Goal: Information Seeking & Learning: Find specific fact

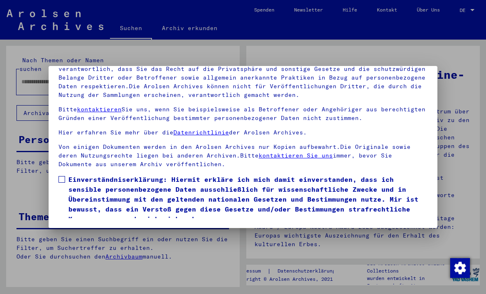
scroll to position [88, 0]
click at [63, 174] on label "Einverständniserklärung: Hiermit erkläre ich mich damit einverstanden, dass ich…" at bounding box center [242, 198] width 369 height 49
click at [73, 228] on button "Ich stimme zu" at bounding box center [89, 236] width 62 height 16
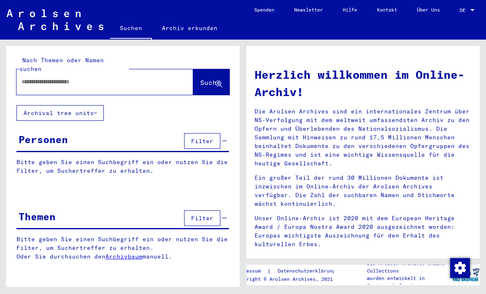
click at [42, 77] on input "text" at bounding box center [94, 81] width 147 height 9
type input "*****"
click at [200, 78] on span "Suche" at bounding box center [210, 82] width 21 height 8
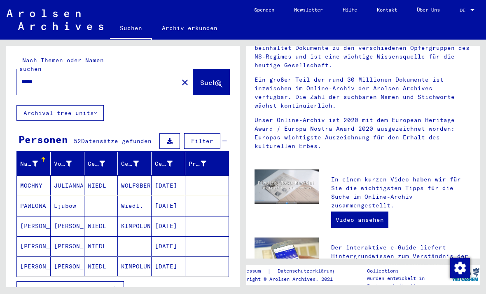
scroll to position [105, 0]
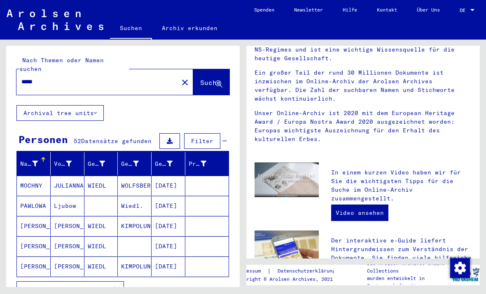
click at [38, 285] on span "Alle Ergebnisse anzeigen" at bounding box center [67, 288] width 89 height 7
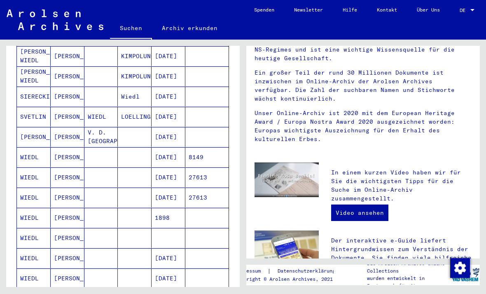
scroll to position [251, 0]
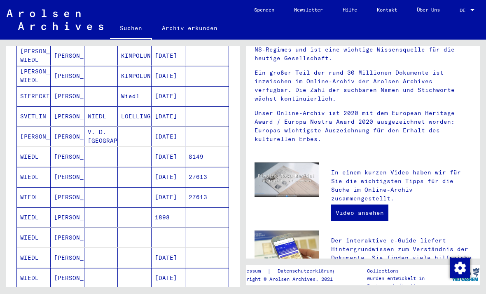
click at [38, 110] on mat-cell "SVETLIN" at bounding box center [34, 116] width 34 height 20
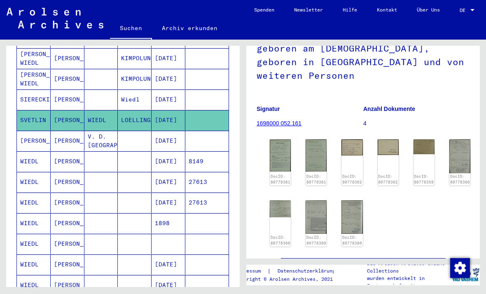
scroll to position [93, 0]
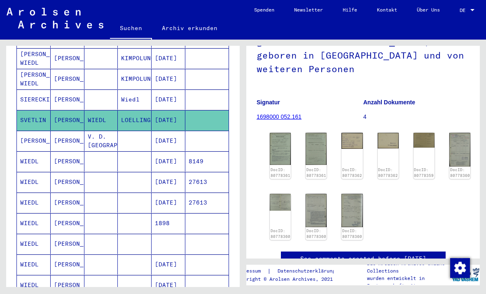
click at [283, 135] on img at bounding box center [280, 149] width 21 height 32
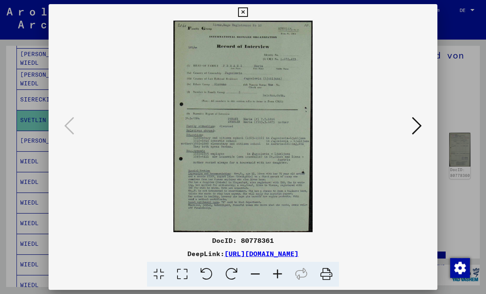
click at [412, 120] on icon at bounding box center [417, 126] width 10 height 20
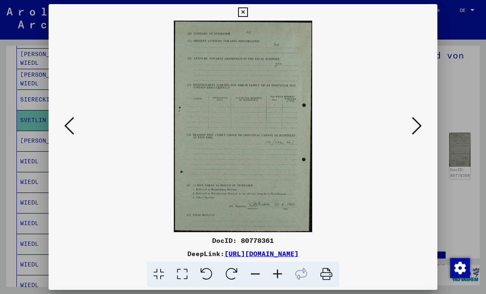
click at [412, 121] on icon at bounding box center [417, 126] width 10 height 20
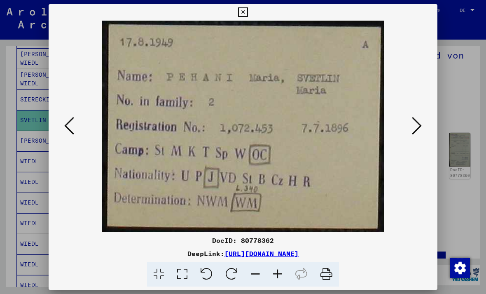
click at [74, 132] on icon at bounding box center [69, 126] width 10 height 20
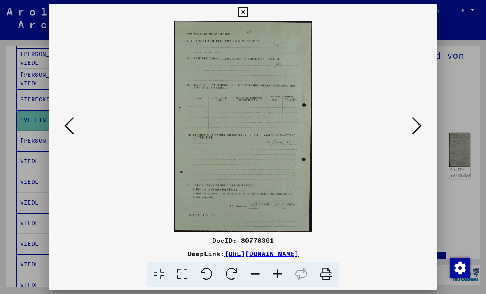
click at [74, 132] on icon at bounding box center [69, 126] width 10 height 20
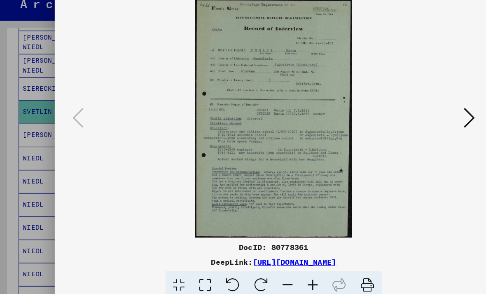
click at [409, 114] on button at bounding box center [416, 125] width 15 height 23
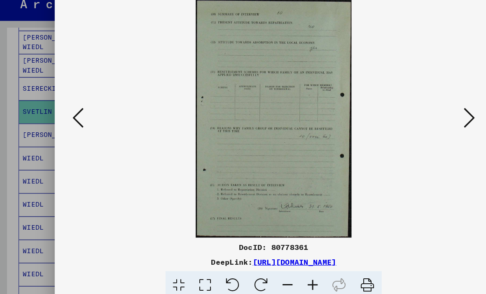
click at [409, 114] on button at bounding box center [416, 125] width 15 height 23
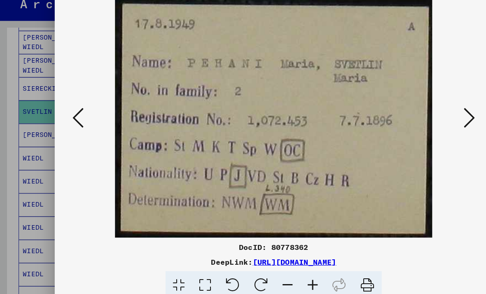
click at [409, 114] on button at bounding box center [416, 125] width 15 height 23
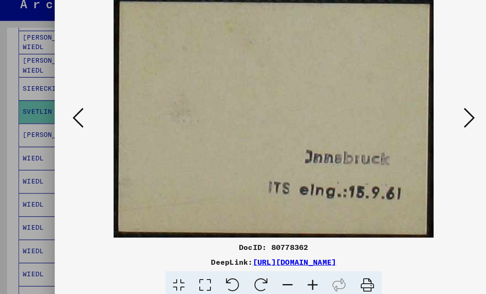
click at [409, 114] on button at bounding box center [416, 125] width 15 height 23
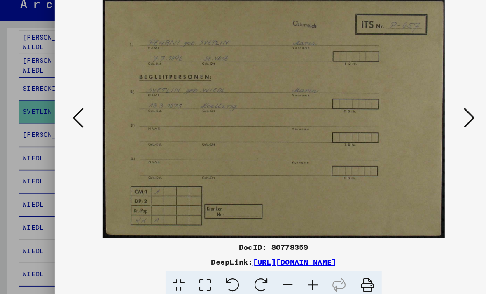
click at [409, 114] on button at bounding box center [416, 125] width 15 height 23
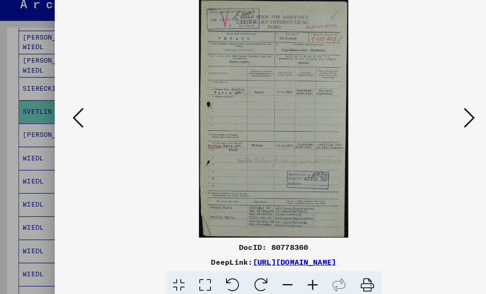
click at [412, 116] on icon at bounding box center [417, 126] width 10 height 20
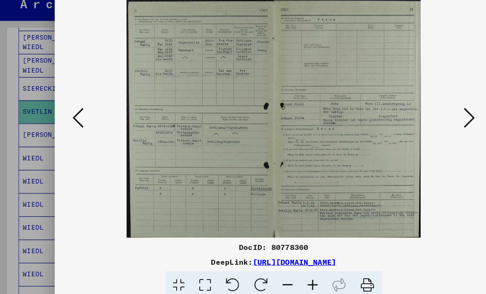
click at [412, 116] on icon at bounding box center [417, 126] width 10 height 20
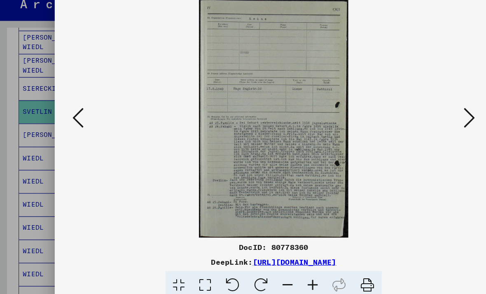
click at [412, 116] on icon at bounding box center [417, 126] width 10 height 20
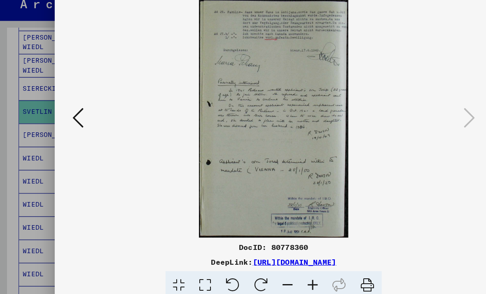
click at [412, 116] on icon at bounding box center [417, 126] width 10 height 20
click at [38, 161] on div at bounding box center [243, 147] width 486 height 294
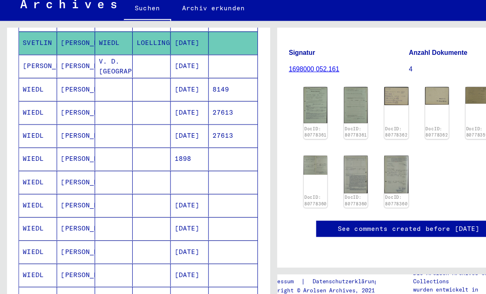
scroll to position [312, 0]
click at [31, 152] on mat-cell "WIEDL" at bounding box center [34, 162] width 34 height 20
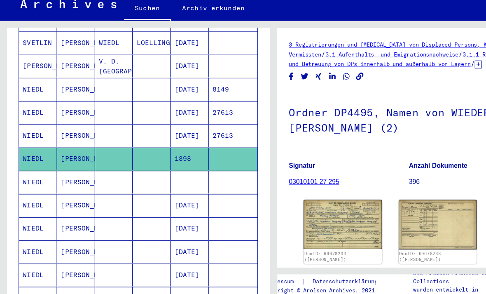
click at [320, 208] on img at bounding box center [305, 220] width 70 height 44
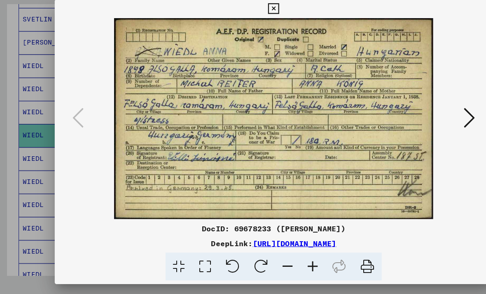
click at [412, 116] on icon at bounding box center [417, 126] width 10 height 20
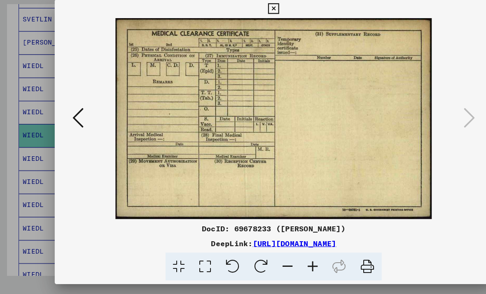
click at [412, 116] on icon at bounding box center [417, 126] width 10 height 20
click at [77, 114] on button at bounding box center [69, 125] width 15 height 23
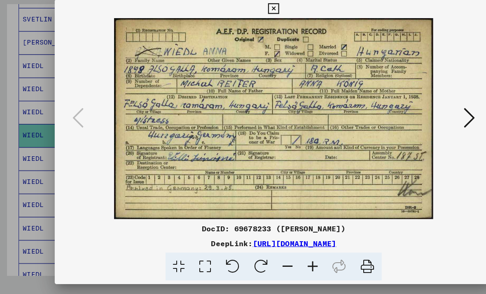
click at [28, 143] on div at bounding box center [243, 147] width 486 height 294
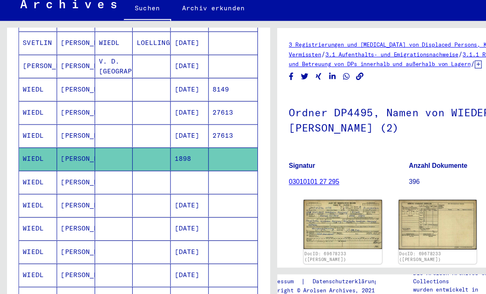
click at [37, 173] on mat-cell "WIEDL" at bounding box center [34, 183] width 34 height 20
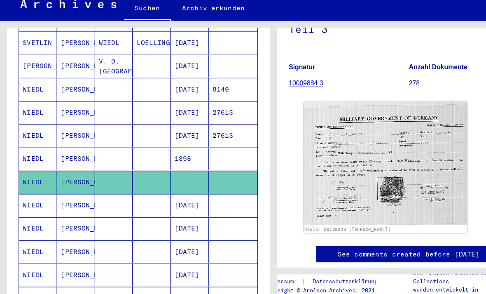
scroll to position [86, 0]
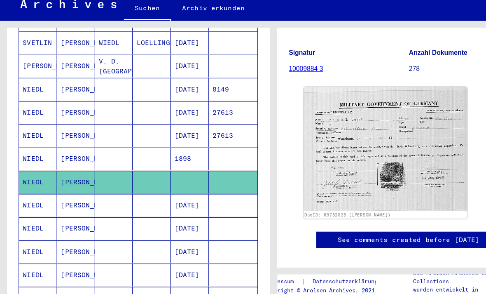
click at [33, 214] on mat-cell "WIEDL" at bounding box center [34, 224] width 34 height 20
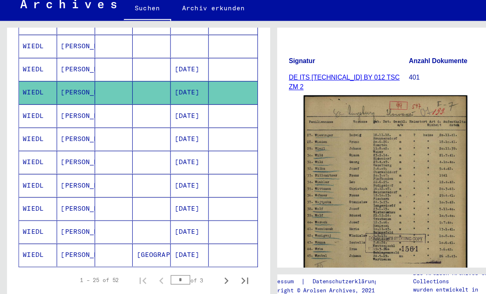
scroll to position [433, 0]
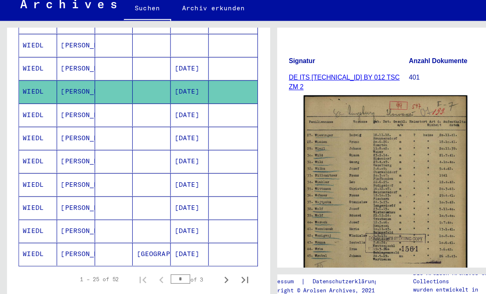
click at [31, 154] on mat-cell "WIEDL" at bounding box center [34, 164] width 34 height 20
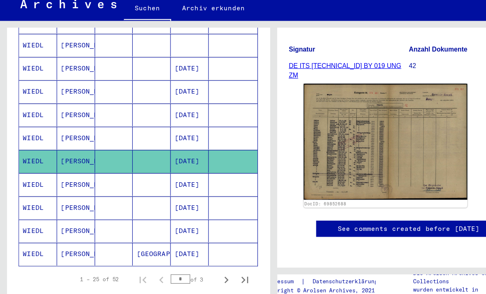
scroll to position [121, 0]
click at [373, 140] on img at bounding box center [342, 146] width 145 height 103
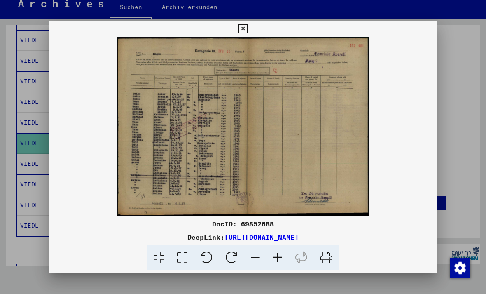
click at [248, 31] on icon at bounding box center [242, 29] width 9 height 10
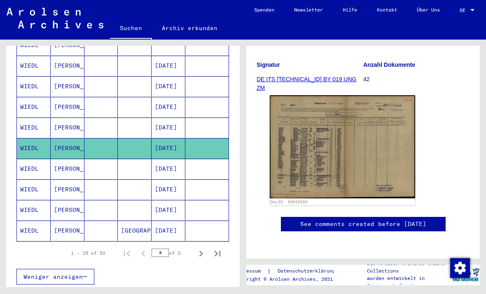
scroll to position [453, 0]
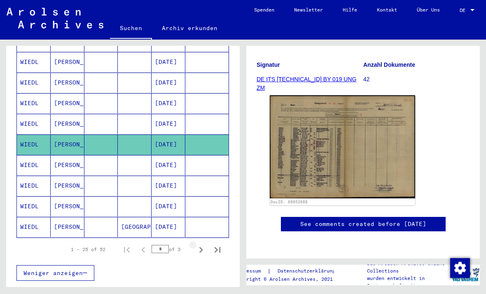
click at [199, 244] on icon "Next page" at bounding box center [201, 250] width 12 height 12
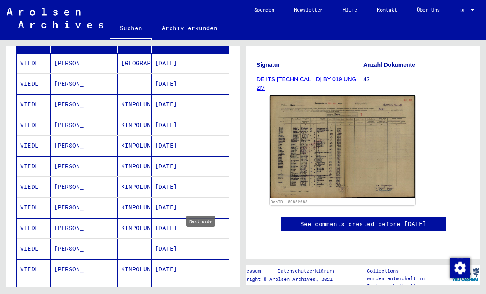
scroll to position [123, 0]
click at [32, 94] on mat-cell "WIEDL" at bounding box center [34, 104] width 34 height 20
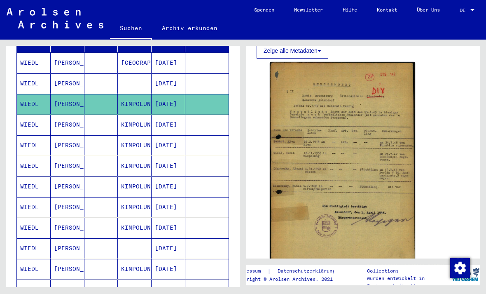
scroll to position [161, 0]
click at [34, 114] on mat-cell "WIEDL" at bounding box center [34, 124] width 34 height 20
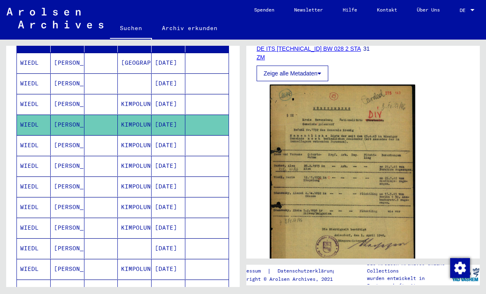
scroll to position [145, 0]
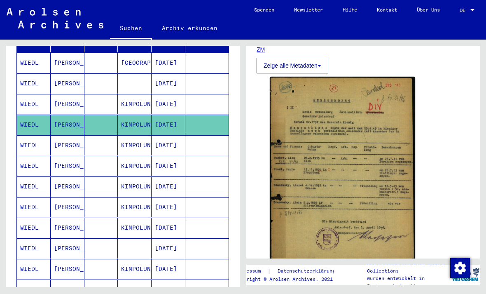
click at [35, 182] on mat-cell "WIEDL" at bounding box center [34, 186] width 34 height 20
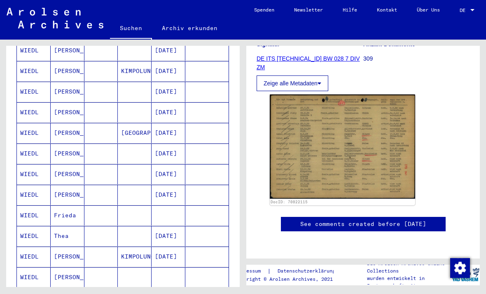
scroll to position [320, 0]
click at [28, 166] on mat-cell "WIEDL" at bounding box center [34, 174] width 34 height 20
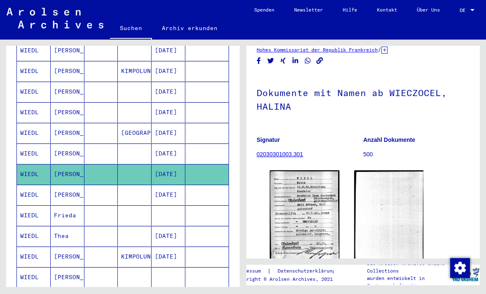
scroll to position [91, 0]
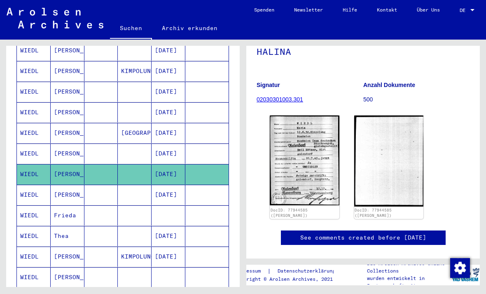
click at [315, 180] on img at bounding box center [305, 160] width 70 height 90
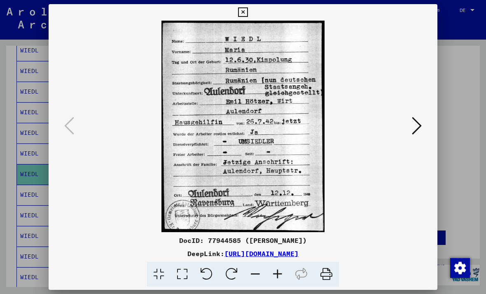
click at [412, 127] on icon at bounding box center [417, 126] width 10 height 20
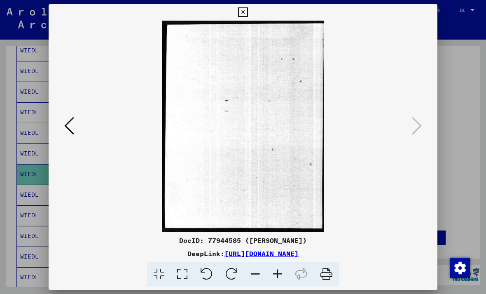
click at [412, 131] on icon at bounding box center [417, 126] width 10 height 20
click at [412, 134] on icon at bounding box center [417, 126] width 10 height 20
click at [248, 9] on icon at bounding box center [242, 12] width 9 height 10
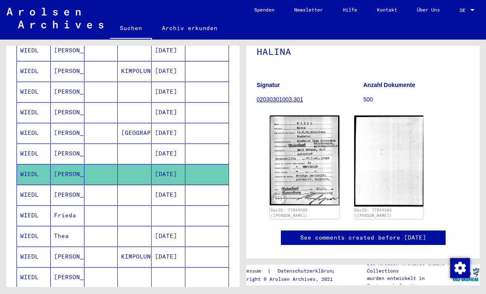
click at [21, 164] on mat-cell "WIEDL" at bounding box center [34, 174] width 34 height 20
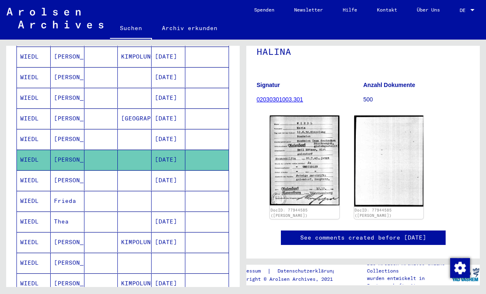
scroll to position [357, 0]
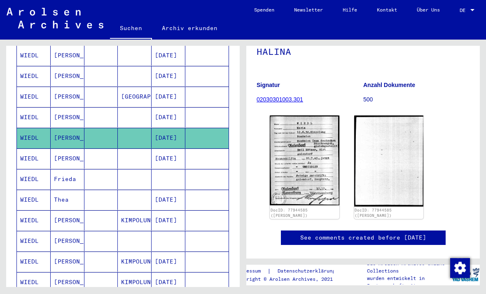
click at [30, 171] on mat-cell "WIEDL" at bounding box center [34, 179] width 34 height 20
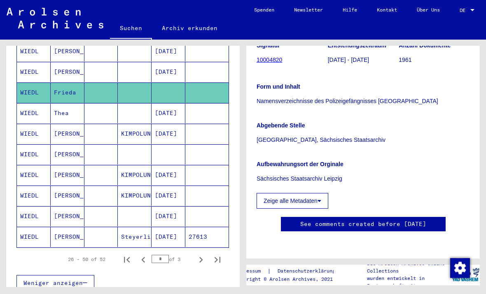
scroll to position [444, 0]
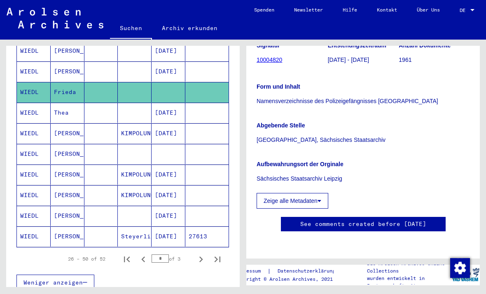
click at [28, 146] on mat-cell "WIEDL" at bounding box center [34, 154] width 34 height 20
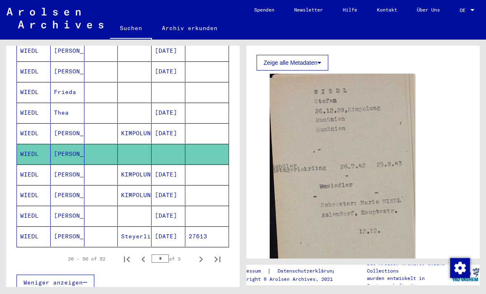
scroll to position [239, 0]
click at [29, 168] on mat-cell "WIEDL" at bounding box center [34, 174] width 34 height 20
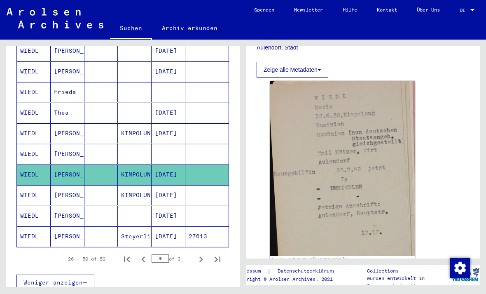
scroll to position [233, 0]
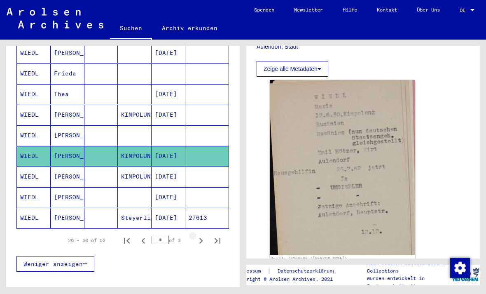
click at [202, 238] on icon "Next page" at bounding box center [201, 241] width 4 height 6
type input "*"
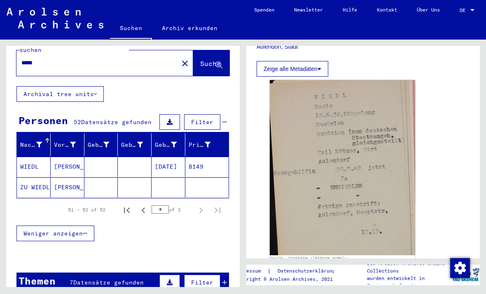
scroll to position [10, 0]
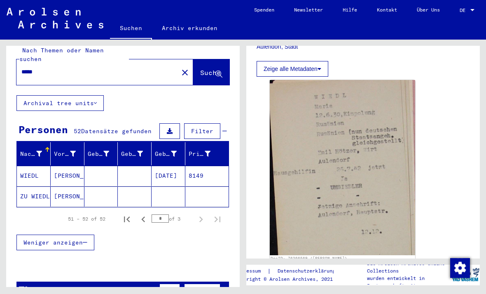
click at [180, 68] on mat-icon "close" at bounding box center [185, 73] width 10 height 10
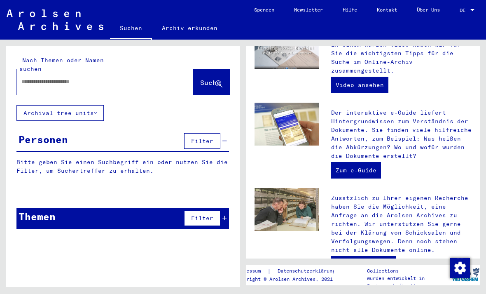
click at [47, 77] on input "text" at bounding box center [94, 81] width 147 height 9
type input "*****"
click at [200, 78] on span "Suche" at bounding box center [210, 82] width 21 height 8
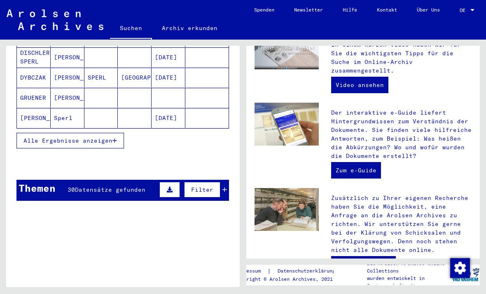
scroll to position [131, 0]
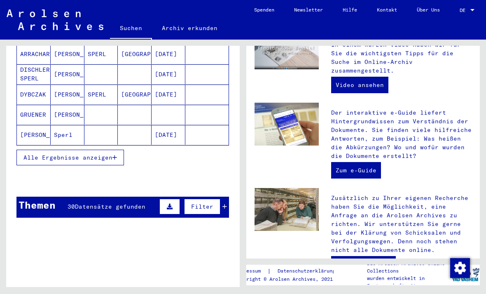
click at [38, 154] on span "Alle Ergebnisse anzeigen" at bounding box center [67, 157] width 89 height 7
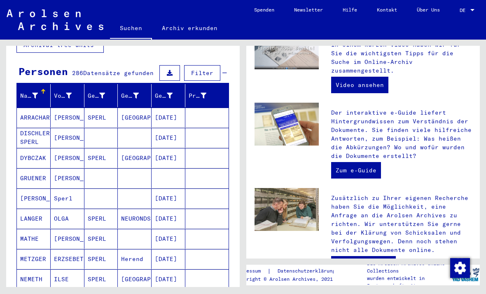
scroll to position [68, 0]
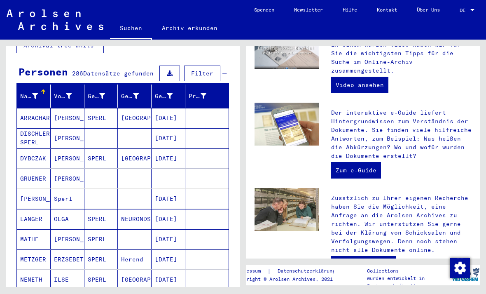
click at [31, 108] on mat-cell "ARRACHART" at bounding box center [34, 118] width 34 height 20
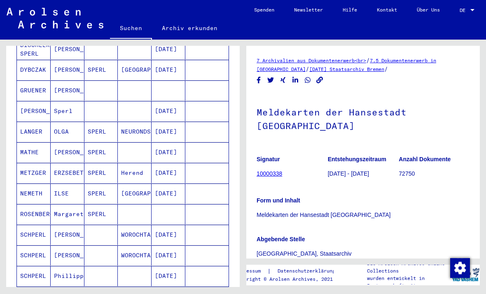
scroll to position [150, 0]
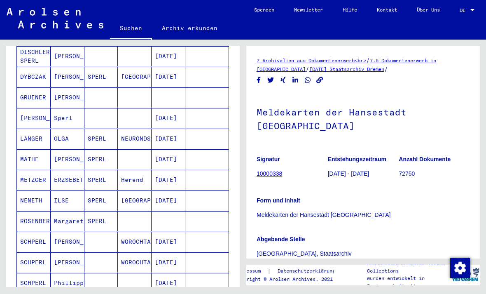
click at [30, 110] on mat-cell "[PERSON_NAME]" at bounding box center [34, 118] width 34 height 20
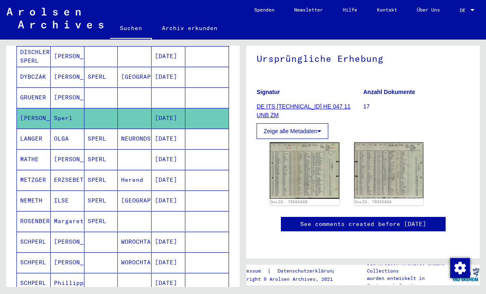
scroll to position [149, 0]
click at [318, 142] on img at bounding box center [305, 170] width 70 height 56
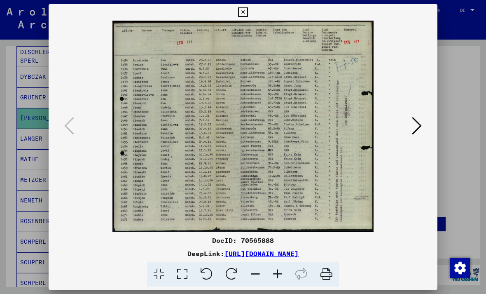
click at [248, 14] on icon at bounding box center [242, 12] width 9 height 10
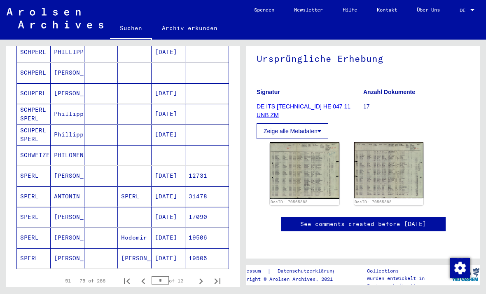
scroll to position [422, 0]
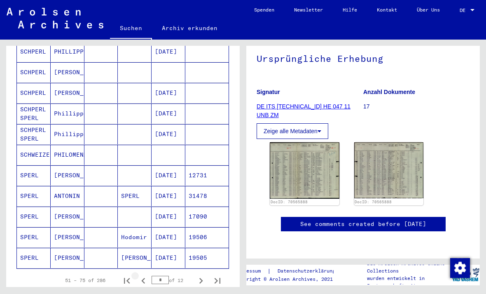
click at [140, 275] on icon "Previous page" at bounding box center [144, 281] width 12 height 12
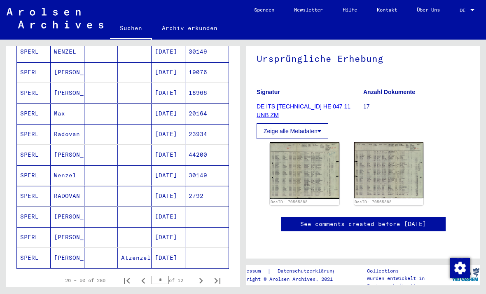
click at [127, 275] on icon "First page" at bounding box center [127, 281] width 12 height 12
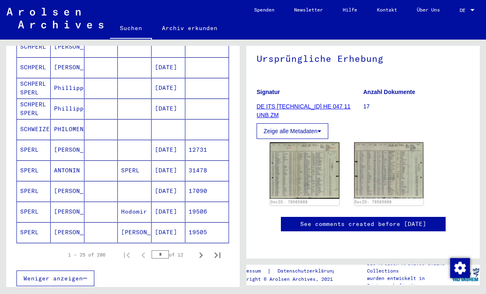
scroll to position [450, 0]
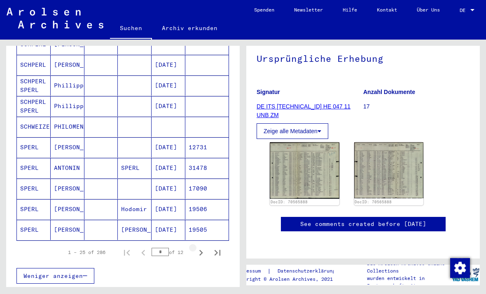
click at [198, 247] on icon "Next page" at bounding box center [201, 253] width 12 height 12
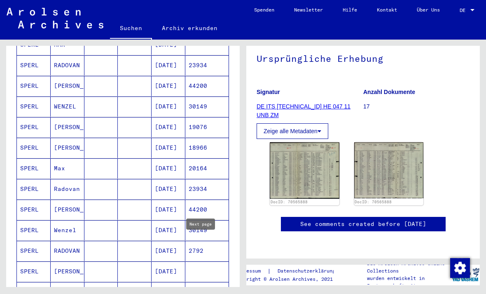
scroll to position [367, 0]
click at [34, 100] on mat-cell "SPERL" at bounding box center [34, 107] width 34 height 20
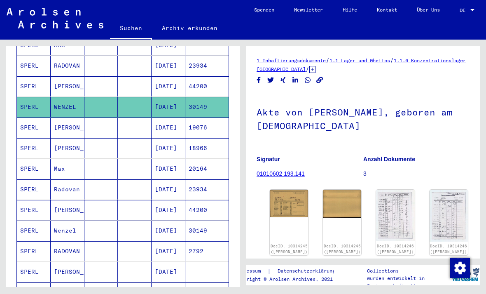
click at [277, 194] on img at bounding box center [289, 203] width 38 height 28
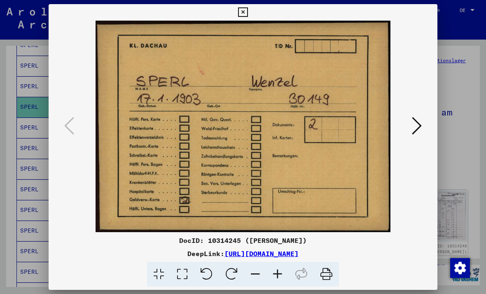
click at [412, 134] on icon at bounding box center [417, 126] width 10 height 20
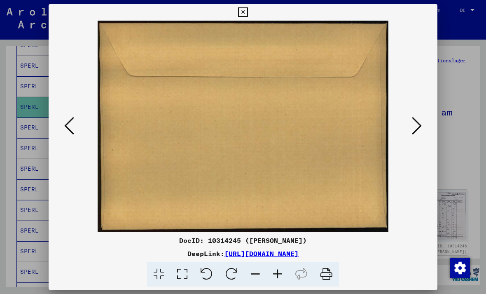
click at [412, 133] on icon at bounding box center [417, 126] width 10 height 20
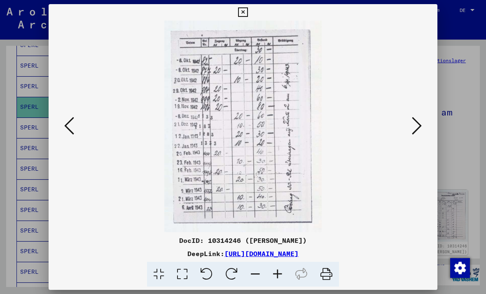
click at [409, 133] on button at bounding box center [416, 125] width 15 height 23
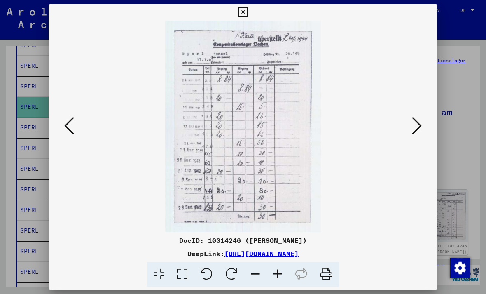
click at [409, 131] on button at bounding box center [416, 125] width 15 height 23
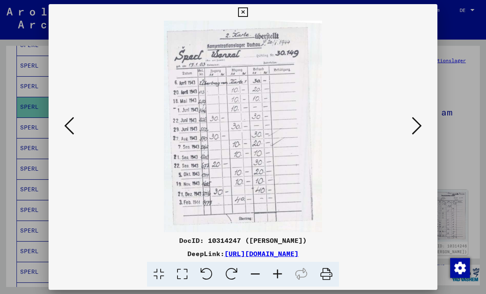
click at [409, 131] on button at bounding box center [416, 125] width 15 height 23
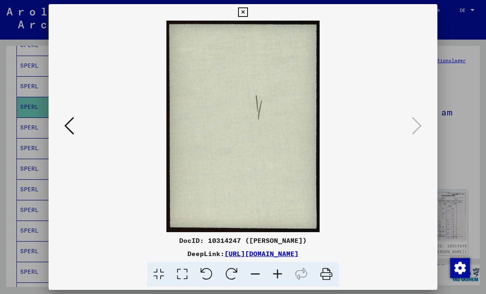
click at [74, 128] on icon at bounding box center [69, 126] width 10 height 20
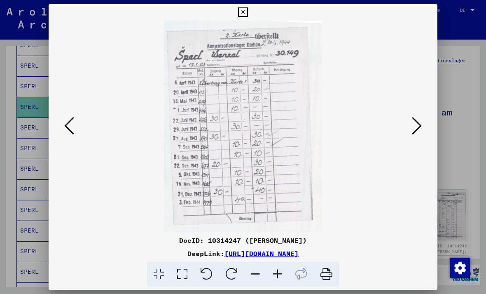
click at [412, 129] on icon at bounding box center [417, 126] width 10 height 20
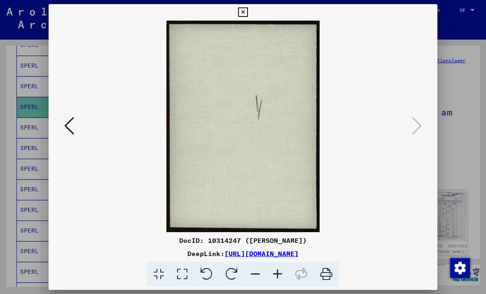
click at [412, 130] on icon at bounding box center [417, 126] width 10 height 20
click at [248, 16] on icon at bounding box center [242, 12] width 9 height 10
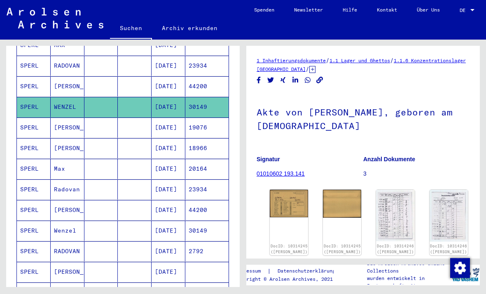
click at [25, 119] on mat-cell "SPERL" at bounding box center [34, 127] width 34 height 20
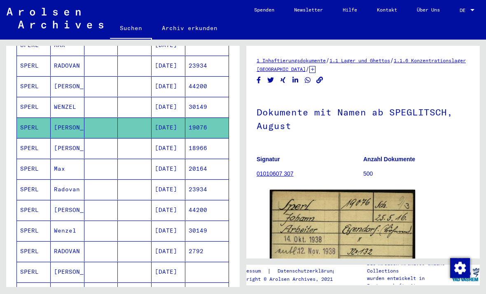
click at [28, 139] on mat-cell "SPERL" at bounding box center [34, 148] width 34 height 20
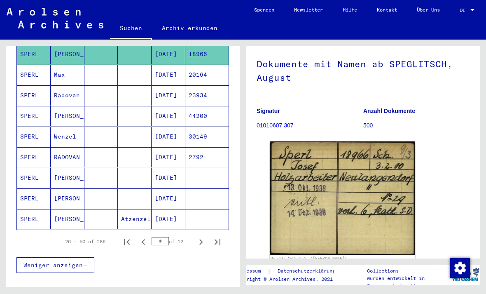
scroll to position [476, 0]
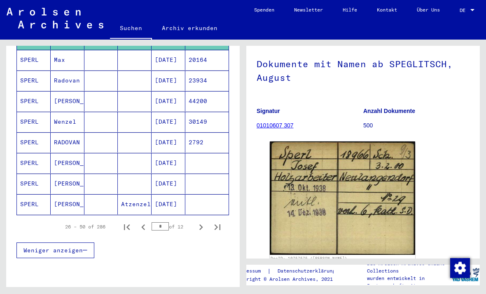
click at [23, 112] on mat-cell "SPERL" at bounding box center [34, 122] width 34 height 20
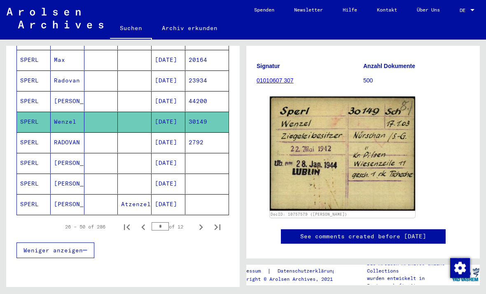
scroll to position [95, 0]
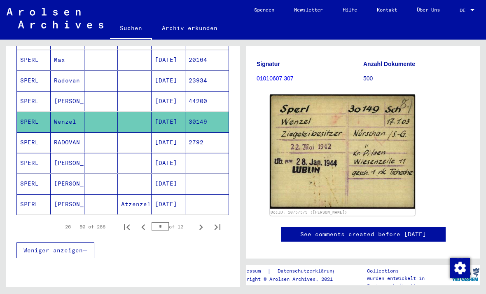
click at [26, 153] on mat-cell "SPERL" at bounding box center [34, 163] width 34 height 20
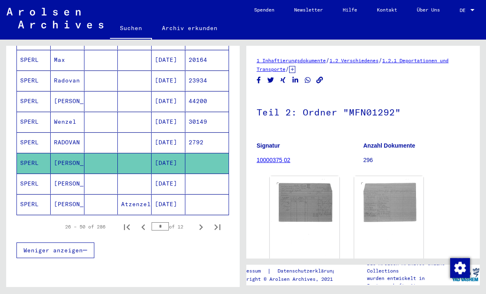
scroll to position [19, 0]
click at [311, 184] on img at bounding box center [305, 224] width 70 height 96
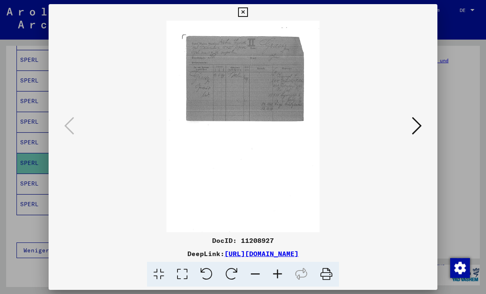
click at [248, 10] on icon at bounding box center [242, 12] width 9 height 10
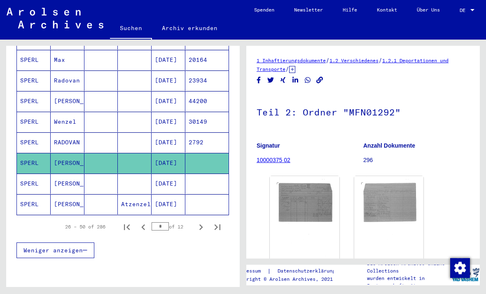
click at [198, 221] on icon "Next page" at bounding box center [201, 227] width 12 height 12
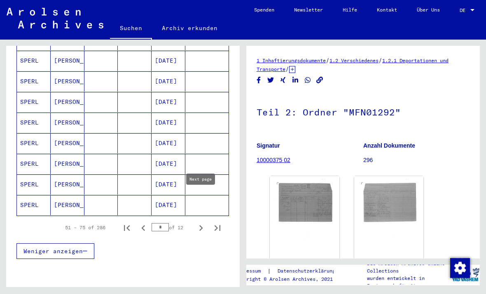
scroll to position [474, 0]
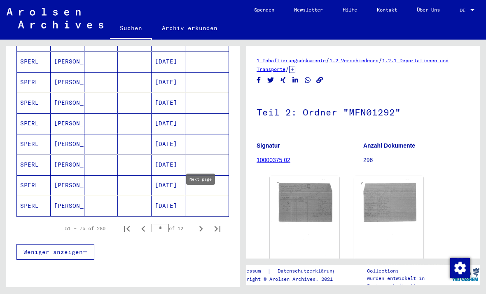
click at [27, 154] on mat-cell "SPERL" at bounding box center [34, 164] width 34 height 20
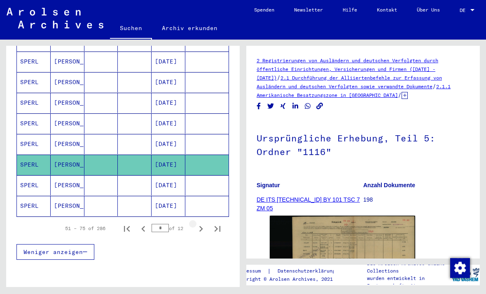
click at [196, 223] on icon "Next page" at bounding box center [201, 229] width 12 height 12
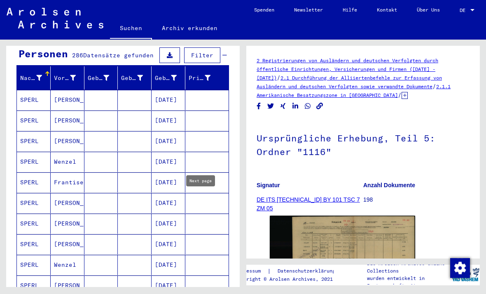
scroll to position [89, 0]
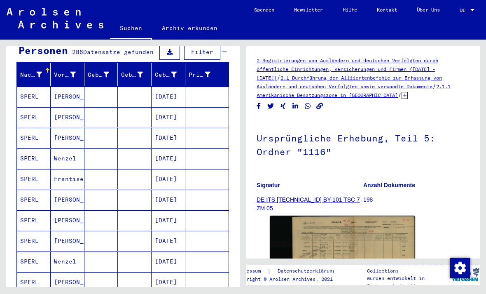
click at [25, 148] on mat-cell "SPERL" at bounding box center [34, 158] width 34 height 20
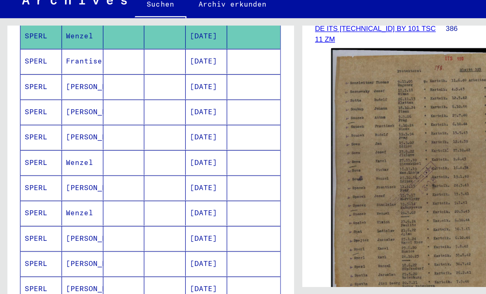
scroll to position [196, 0]
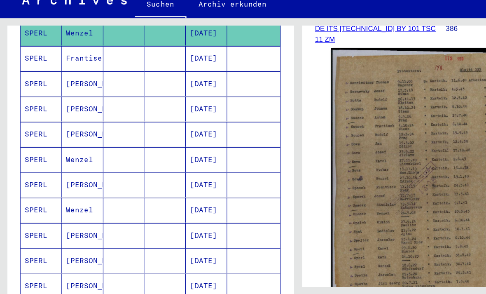
click at [32, 145] on mat-cell "SPERL" at bounding box center [34, 155] width 34 height 20
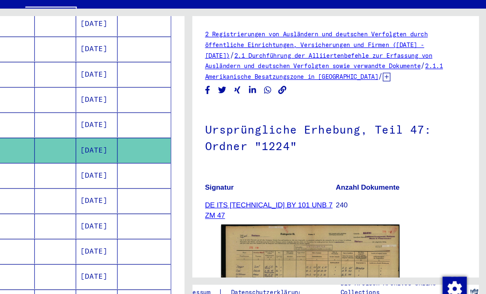
click at [270, 215] on img at bounding box center [342, 266] width 145 height 102
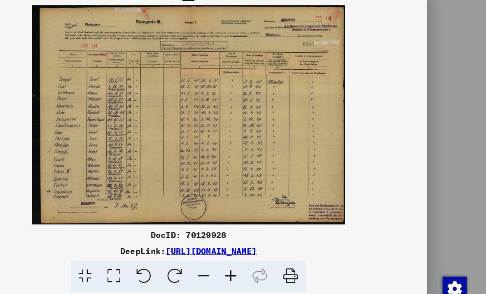
click at [380, 134] on div at bounding box center [243, 147] width 486 height 294
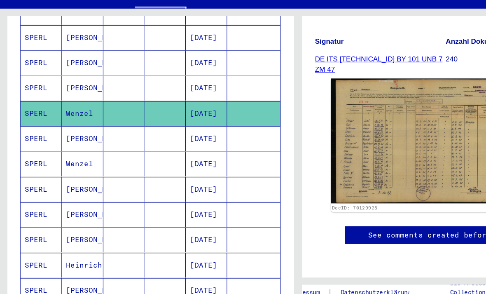
scroll to position [230, 0]
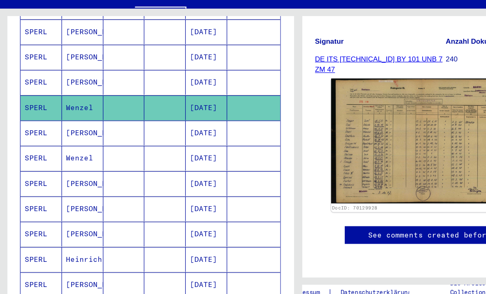
click at [31, 151] on mat-cell "SPERL" at bounding box center [34, 161] width 34 height 20
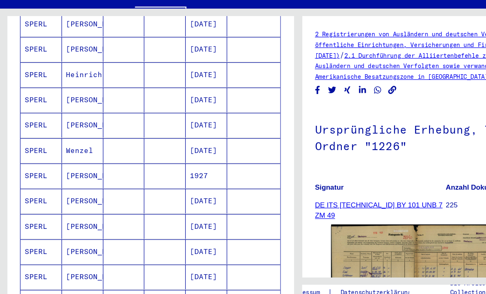
scroll to position [381, 0]
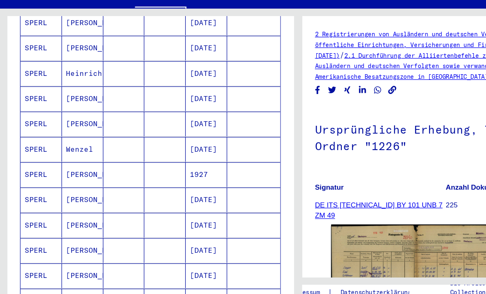
click at [27, 144] on mat-cell "SPERL" at bounding box center [34, 154] width 34 height 20
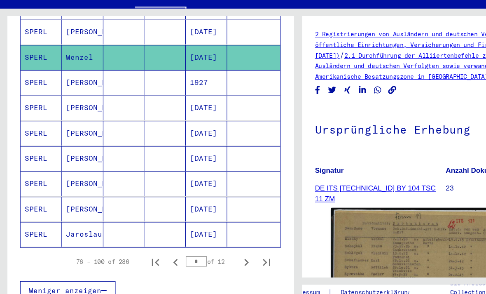
scroll to position [456, 0]
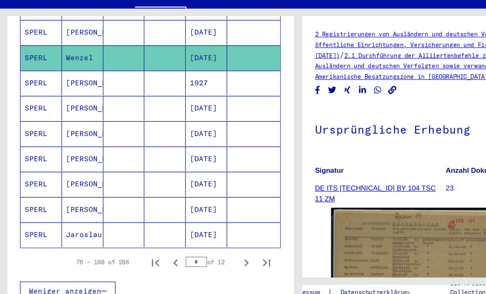
click at [200, 241] on icon "Next page" at bounding box center [201, 247] width 12 height 12
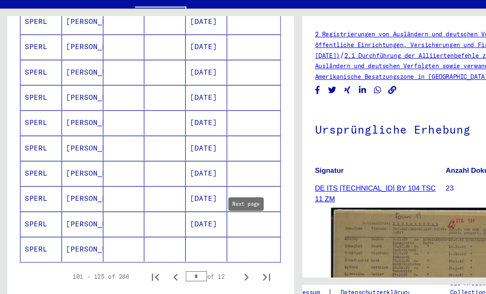
scroll to position [447, 0]
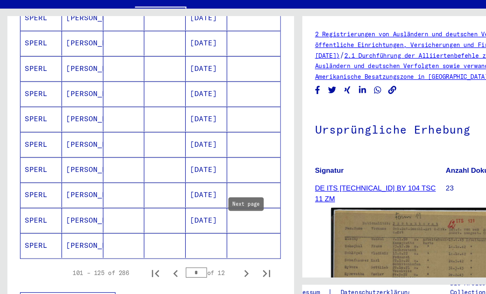
click at [199, 250] on icon "Next page" at bounding box center [201, 256] width 12 height 12
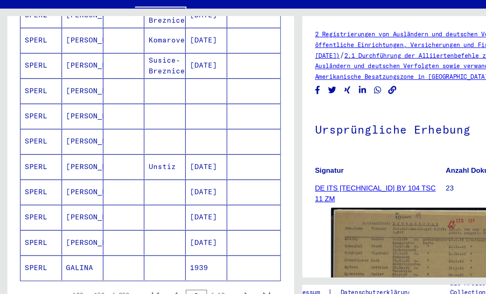
scroll to position [434, 0]
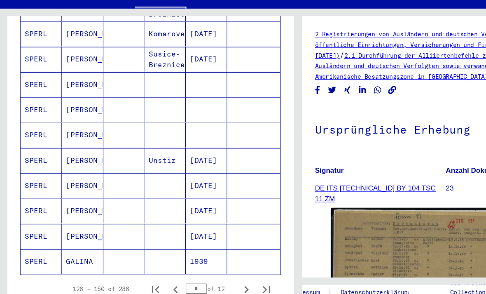
click at [201, 263] on icon "Next page" at bounding box center [201, 269] width 12 height 12
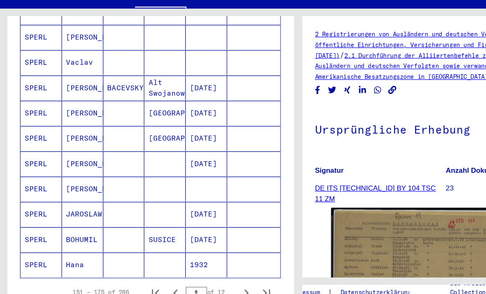
scroll to position [436, 0]
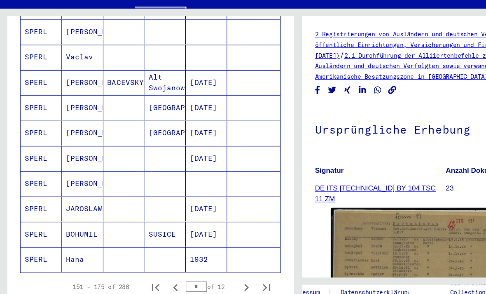
click at [201, 261] on icon "Next page" at bounding box center [201, 267] width 12 height 12
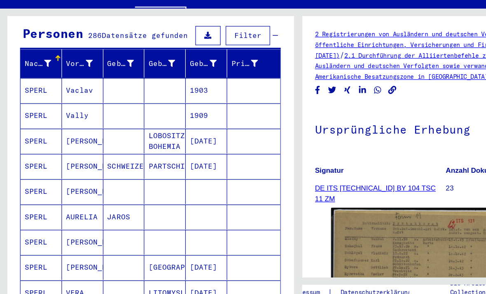
scroll to position [65, 0]
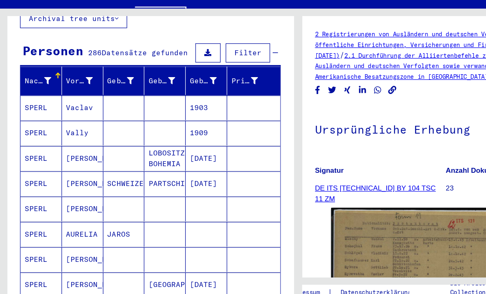
click at [98, 172] on mat-cell "SCHWEIZER" at bounding box center [101, 182] width 34 height 20
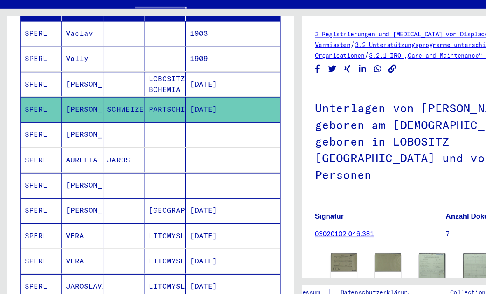
scroll to position [126, 0]
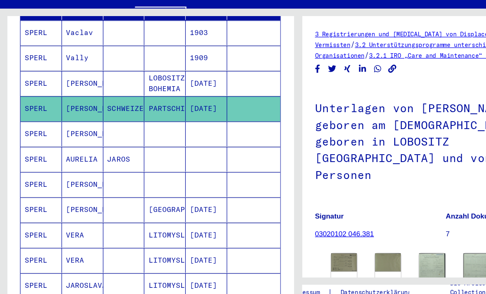
click at [31, 131] on mat-cell "SPERL" at bounding box center [34, 141] width 34 height 20
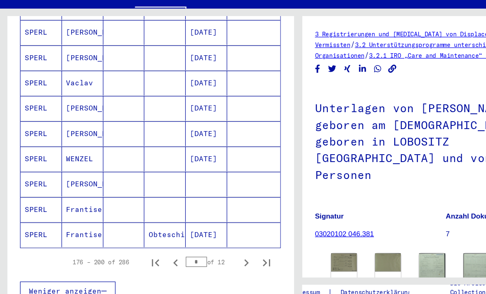
scroll to position [459, 0]
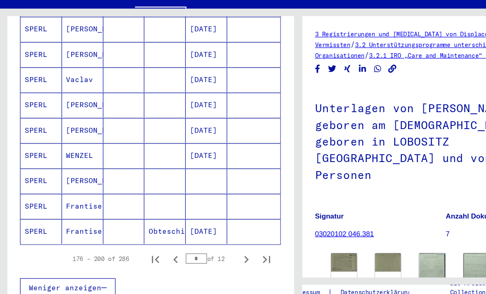
click at [34, 149] on mat-cell "SPERL" at bounding box center [34, 159] width 34 height 20
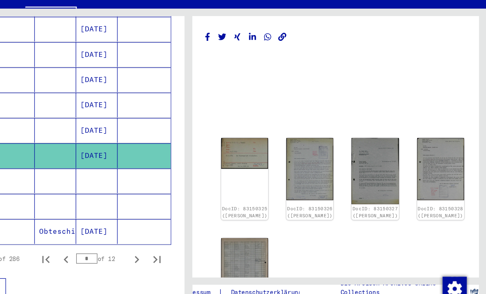
scroll to position [19, 0]
click at [270, 145] on img at bounding box center [289, 157] width 38 height 25
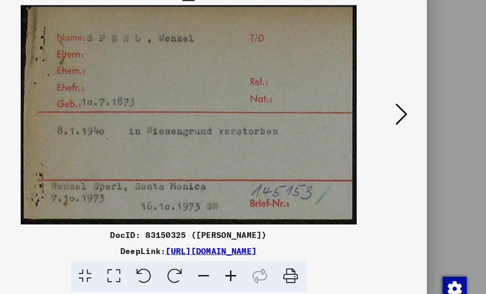
click at [412, 116] on icon at bounding box center [417, 126] width 10 height 20
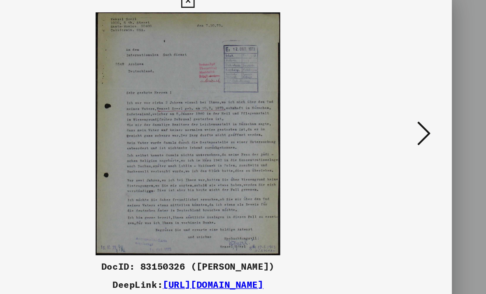
click at [250, 20] on button at bounding box center [243, 28] width 14 height 16
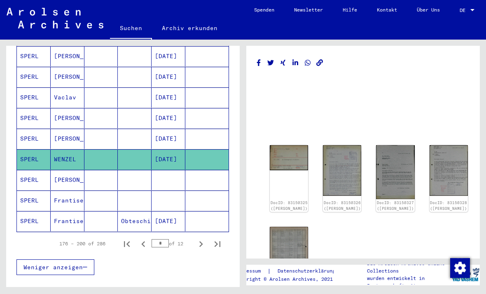
click at [196, 238] on icon "Next page" at bounding box center [201, 244] width 12 height 12
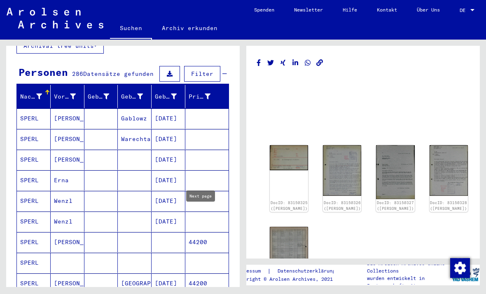
scroll to position [67, 0]
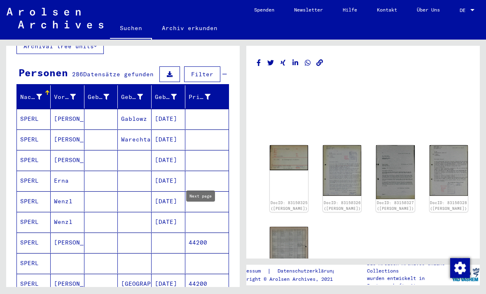
click at [33, 191] on mat-cell "SPERL" at bounding box center [34, 201] width 34 height 20
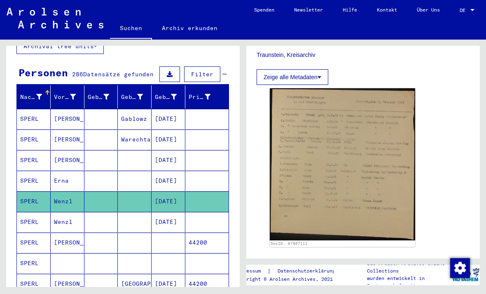
scroll to position [228, 0]
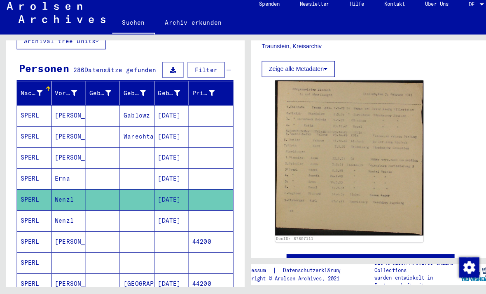
click at [30, 212] on mat-cell "SPERL" at bounding box center [34, 222] width 34 height 20
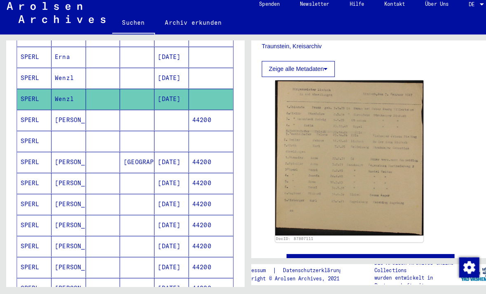
scroll to position [187, 0]
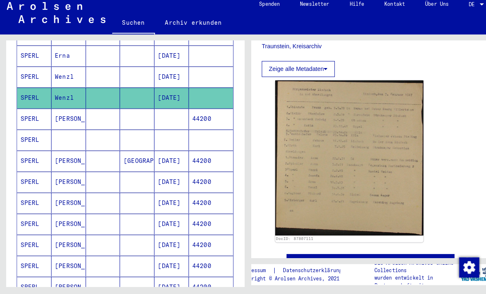
click at [26, 133] on mat-cell "SPERL" at bounding box center [34, 143] width 34 height 20
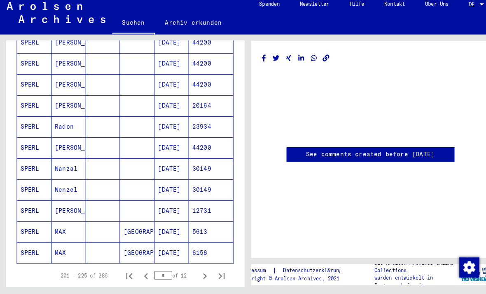
scroll to position [427, 0]
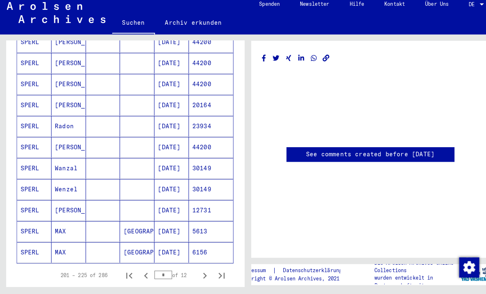
click at [27, 181] on mat-cell "SPERL" at bounding box center [34, 191] width 34 height 20
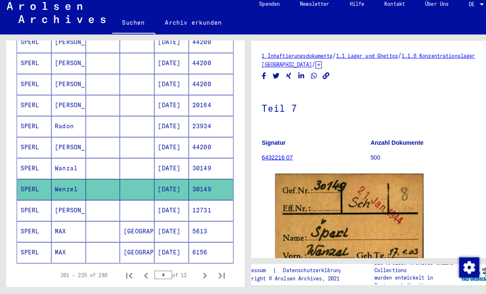
click at [199, 270] on icon "Next page" at bounding box center [201, 276] width 12 height 12
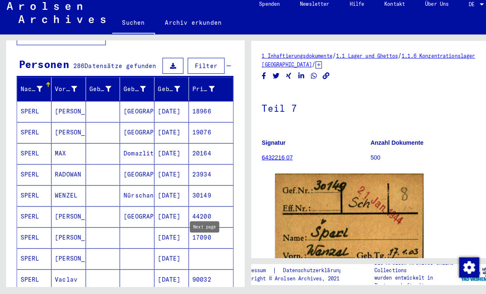
scroll to position [72, 0]
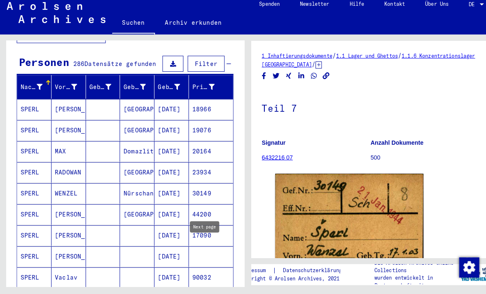
click at [27, 185] on mat-cell "SPERL" at bounding box center [34, 195] width 34 height 20
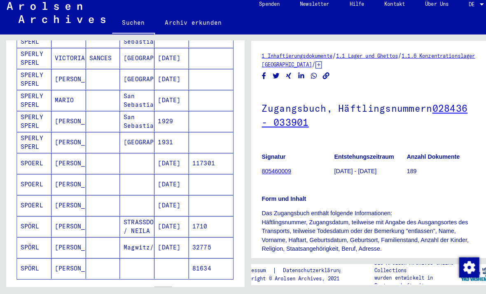
scroll to position [411, 0]
click at [200, 285] on icon "Next page" at bounding box center [201, 291] width 12 height 12
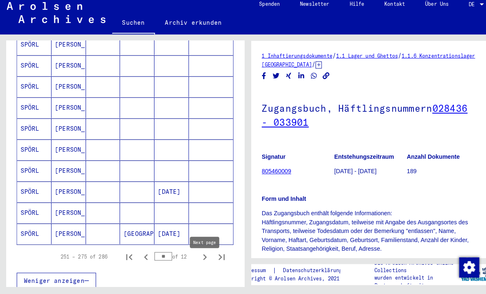
scroll to position [445, 0]
click at [199, 252] on icon "Next page" at bounding box center [201, 258] width 12 height 12
type input "**"
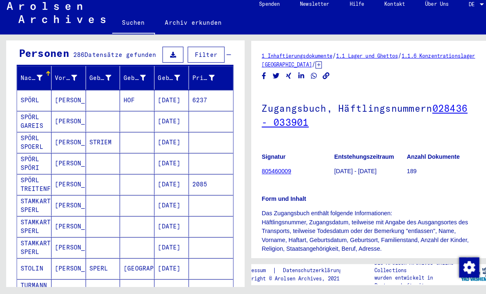
scroll to position [87, 0]
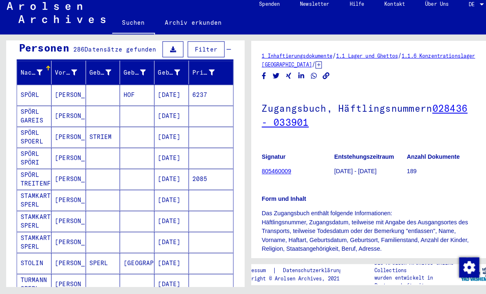
click at [29, 171] on mat-cell "SPÖRL TREITENFELD" at bounding box center [34, 181] width 34 height 20
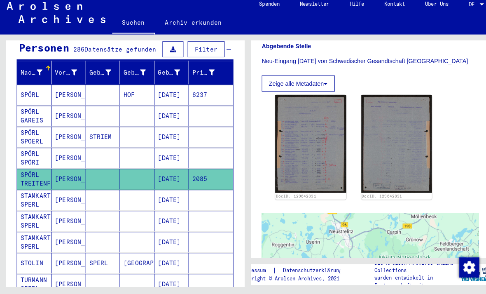
scroll to position [136, 0]
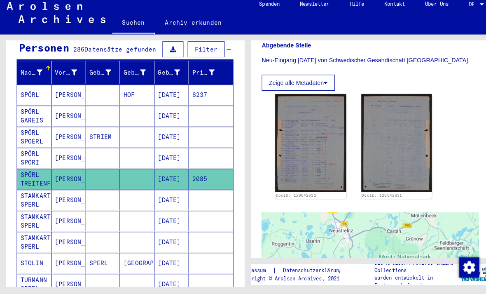
click at [291, 132] on img at bounding box center [305, 146] width 70 height 96
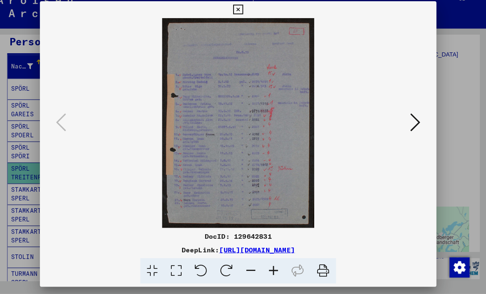
click at [412, 116] on icon at bounding box center [417, 126] width 10 height 20
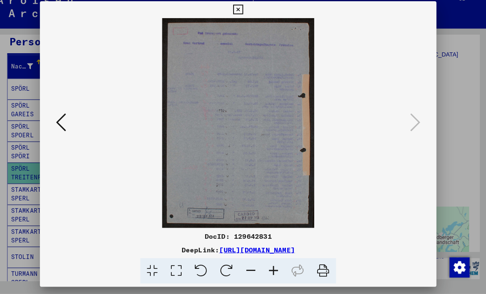
click at [248, 12] on icon at bounding box center [242, 15] width 9 height 10
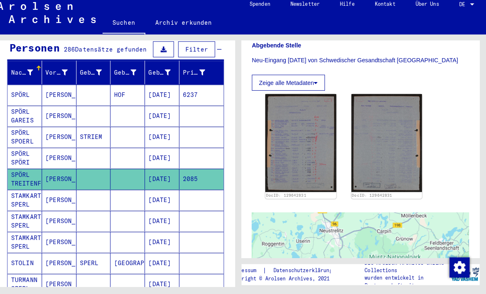
click at [156, 171] on mat-cell "[DATE]" at bounding box center [169, 181] width 34 height 20
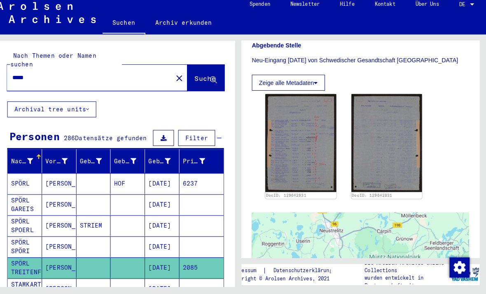
scroll to position [0, 0]
click at [180, 77] on mat-icon "close" at bounding box center [185, 82] width 10 height 10
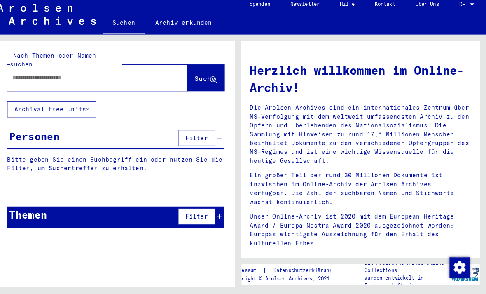
click at [44, 77] on input "text" at bounding box center [94, 81] width 147 height 9
type input "**********"
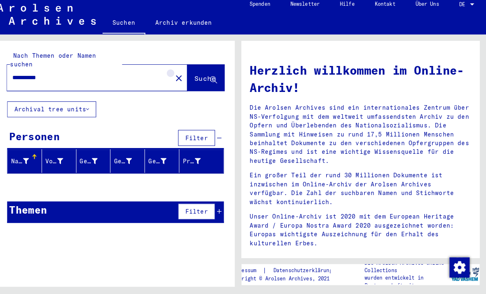
click at [180, 77] on mat-icon "close" at bounding box center [185, 82] width 10 height 10
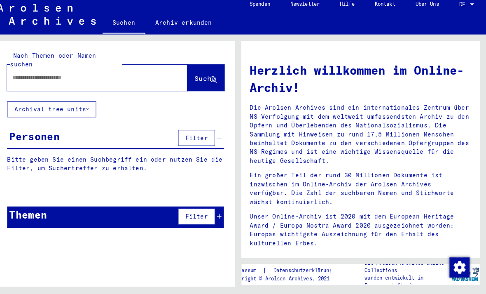
click at [84, 77] on input "text" at bounding box center [94, 81] width 147 height 9
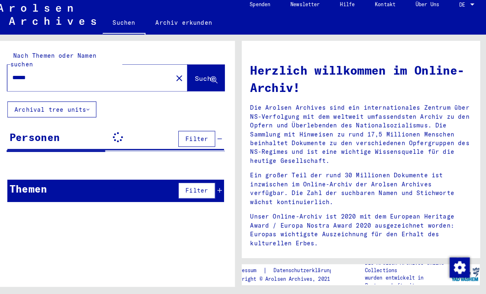
type input "******"
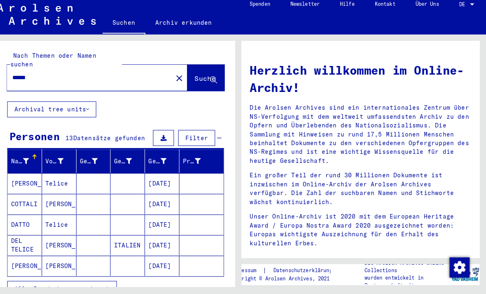
click at [180, 77] on mat-icon "close" at bounding box center [185, 82] width 10 height 10
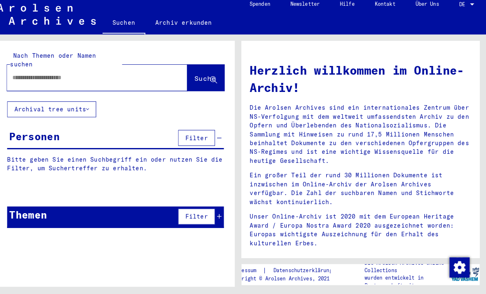
click at [147, 77] on input "text" at bounding box center [94, 81] width 147 height 9
type input "**********"
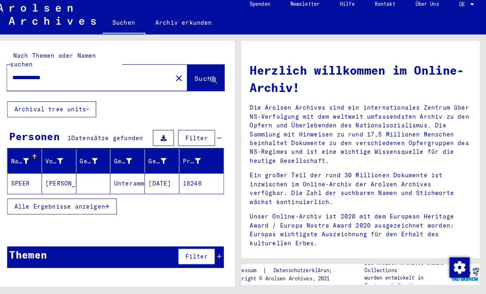
click at [21, 175] on mat-cell "SPEER" at bounding box center [34, 185] width 34 height 20
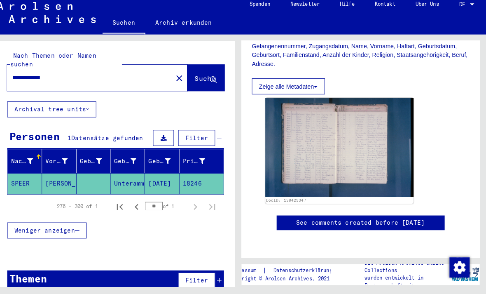
scroll to position [226, 0]
click at [359, 105] on img at bounding box center [342, 149] width 145 height 97
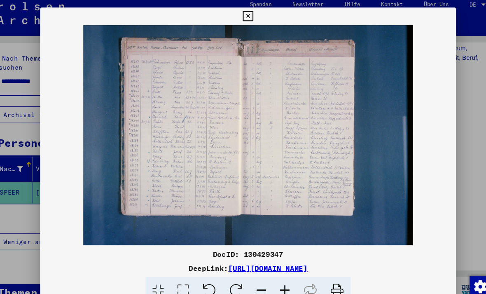
click at [248, 16] on icon at bounding box center [242, 15] width 9 height 10
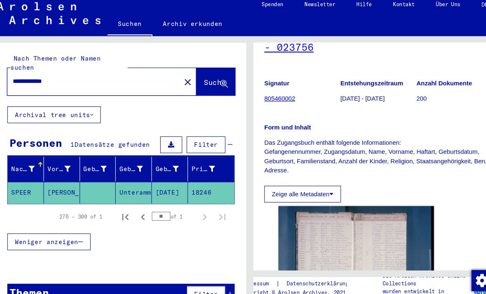
scroll to position [78, 0]
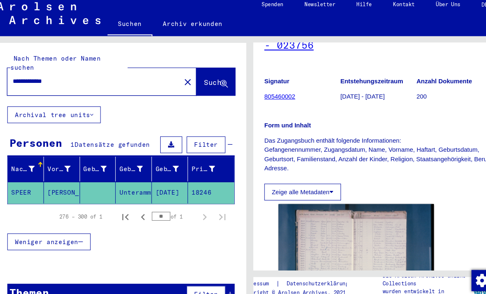
click at [367, 196] on img at bounding box center [342, 244] width 145 height 97
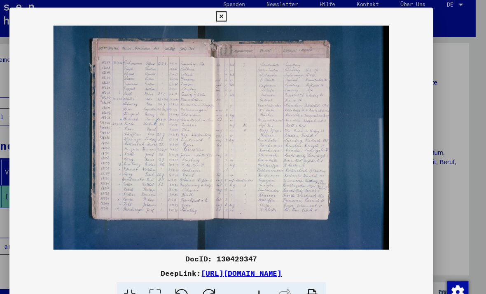
click at [250, 20] on button at bounding box center [243, 15] width 14 height 16
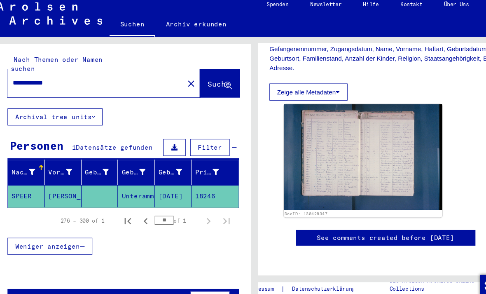
scroll to position [269, 0]
click at [195, 203] on icon "Next page" at bounding box center [201, 209] width 12 height 12
click at [121, 203] on icon "First page" at bounding box center [127, 209] width 12 height 12
type input "*"
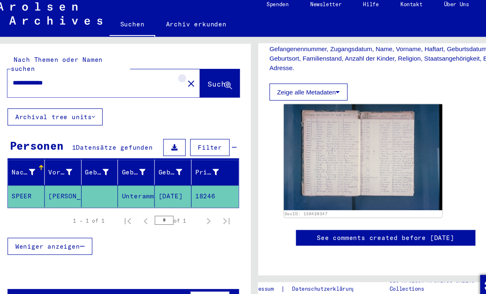
click at [180, 77] on mat-icon "close" at bounding box center [185, 82] width 10 height 10
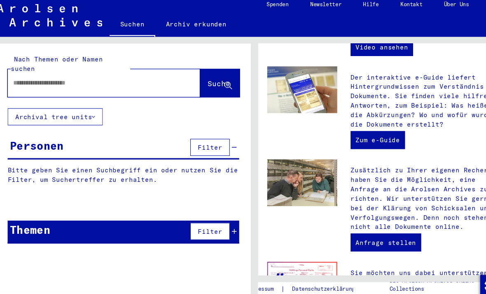
click at [67, 77] on input "text" at bounding box center [94, 81] width 147 height 9
